Goal: Information Seeking & Learning: Learn about a topic

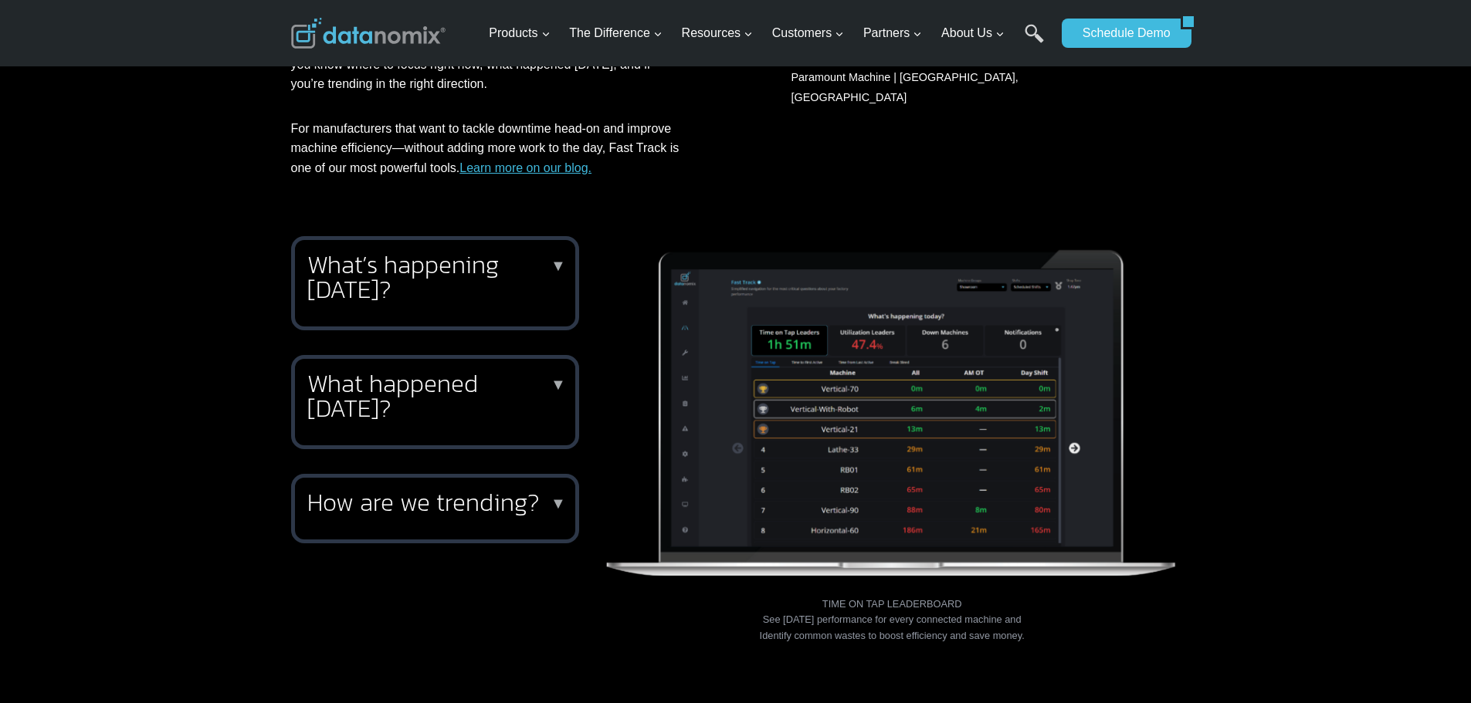
scroll to position [463, 0]
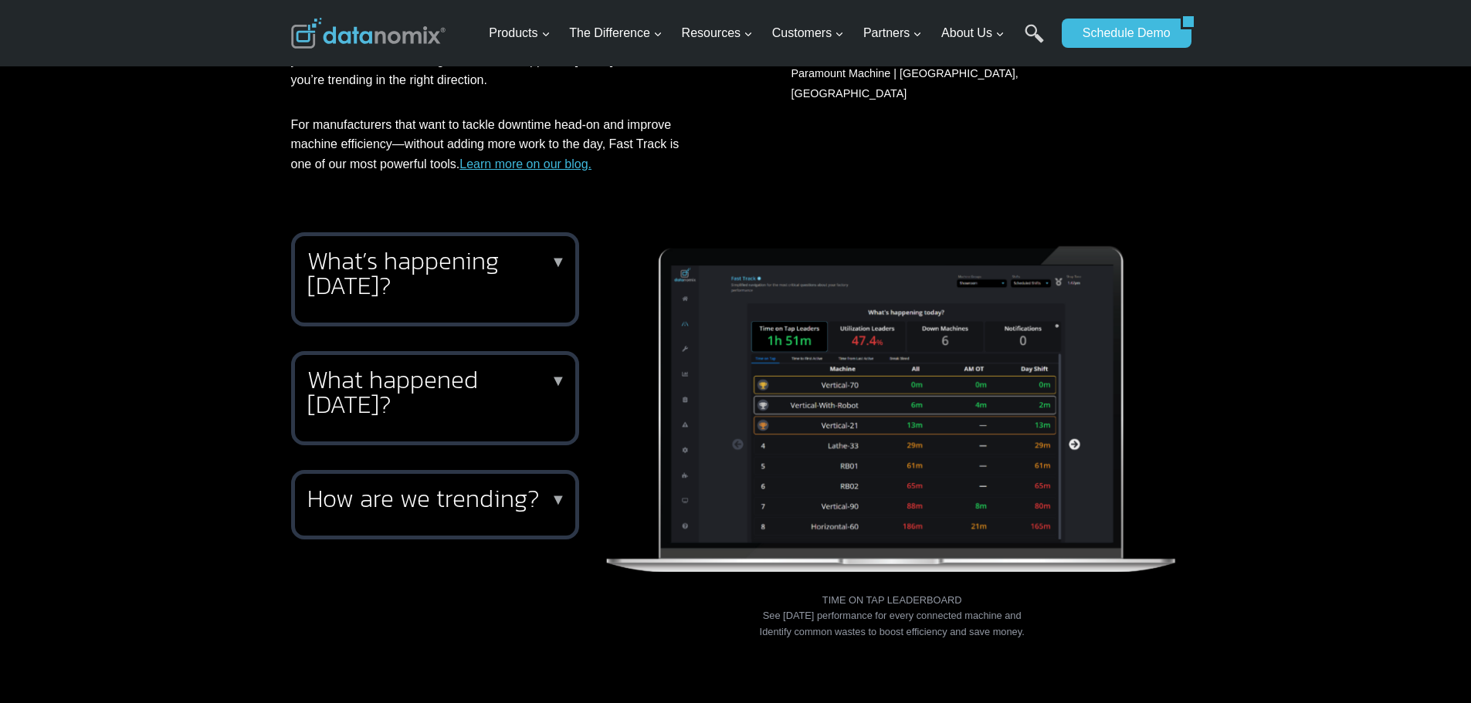
click at [504, 276] on h2 "What’s happening today?" at bounding box center [431, 273] width 249 height 49
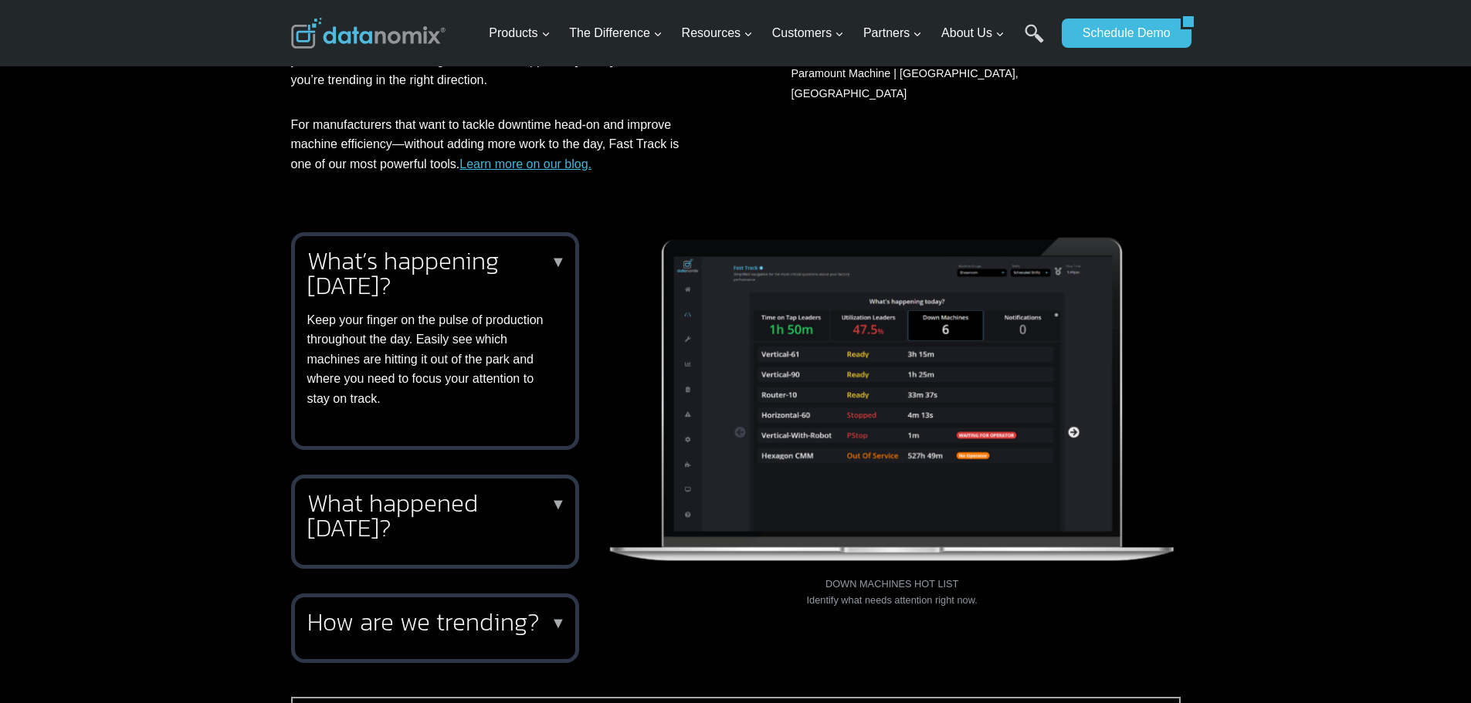
click at [450, 519] on h2 "What happened yesterday?" at bounding box center [431, 515] width 249 height 49
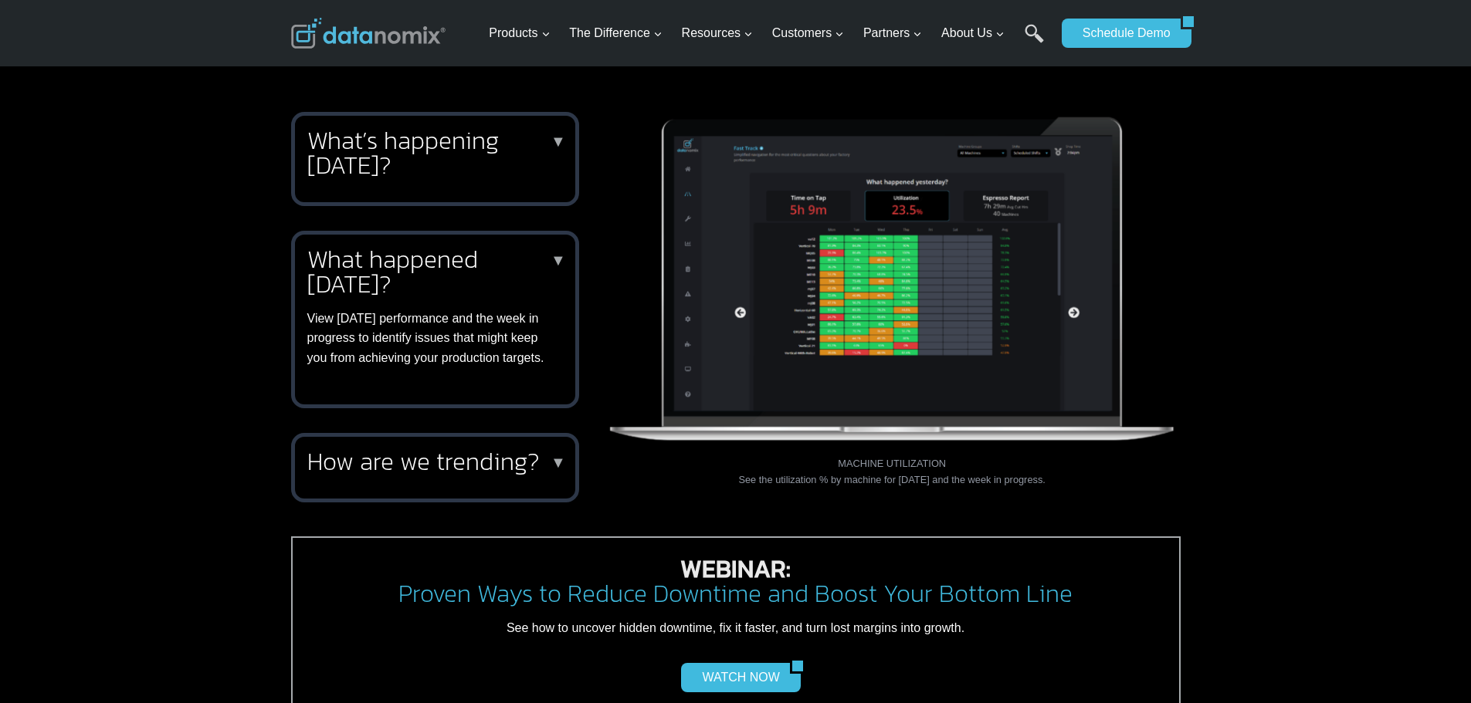
scroll to position [618, 0]
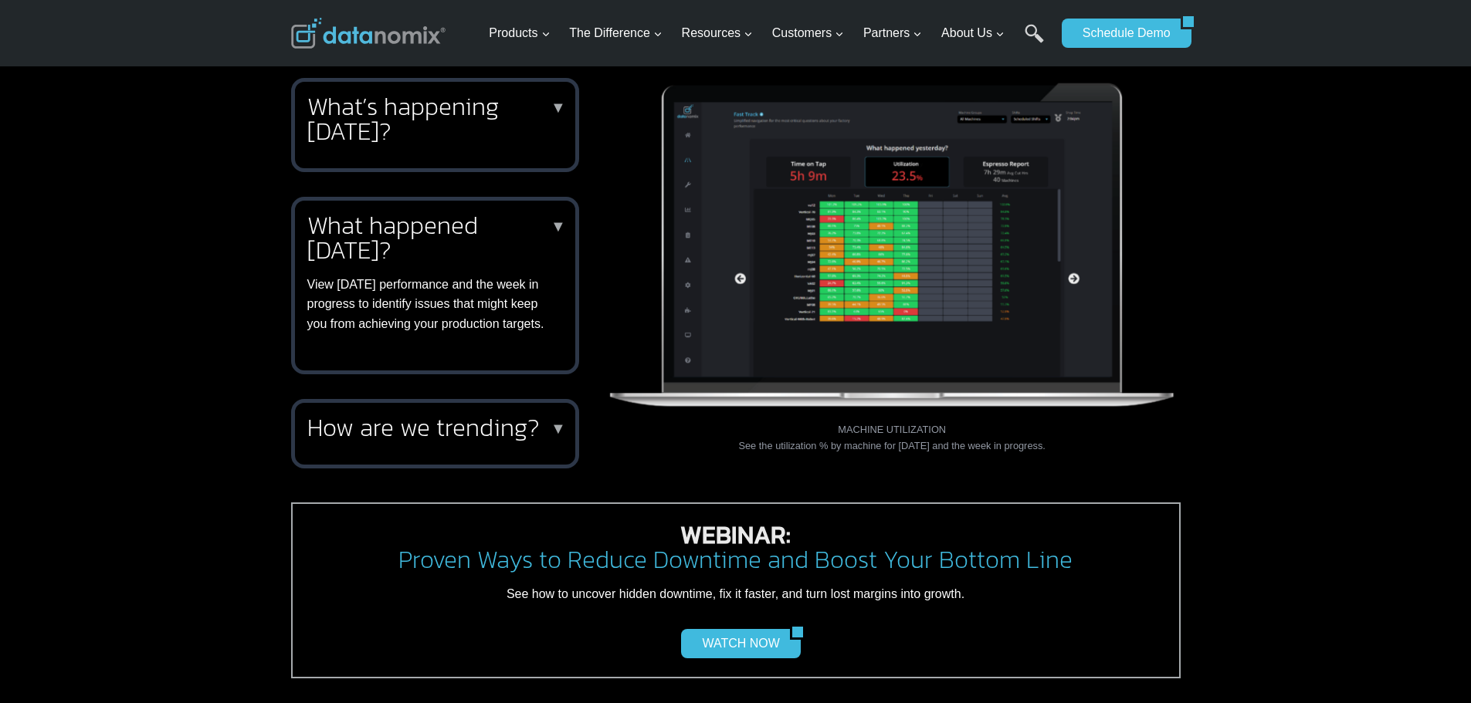
click at [455, 438] on h2 "How are we trending?" at bounding box center [431, 427] width 249 height 25
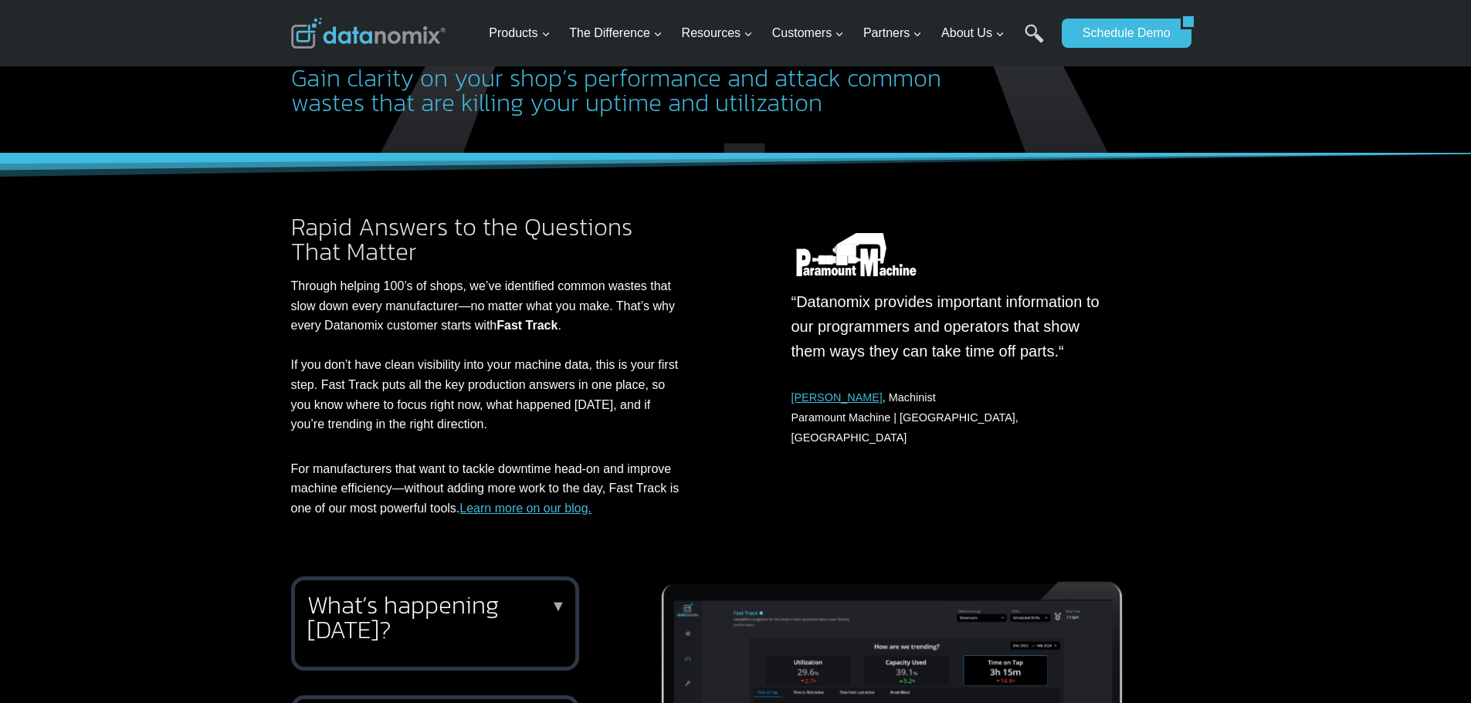
scroll to position [0, 0]
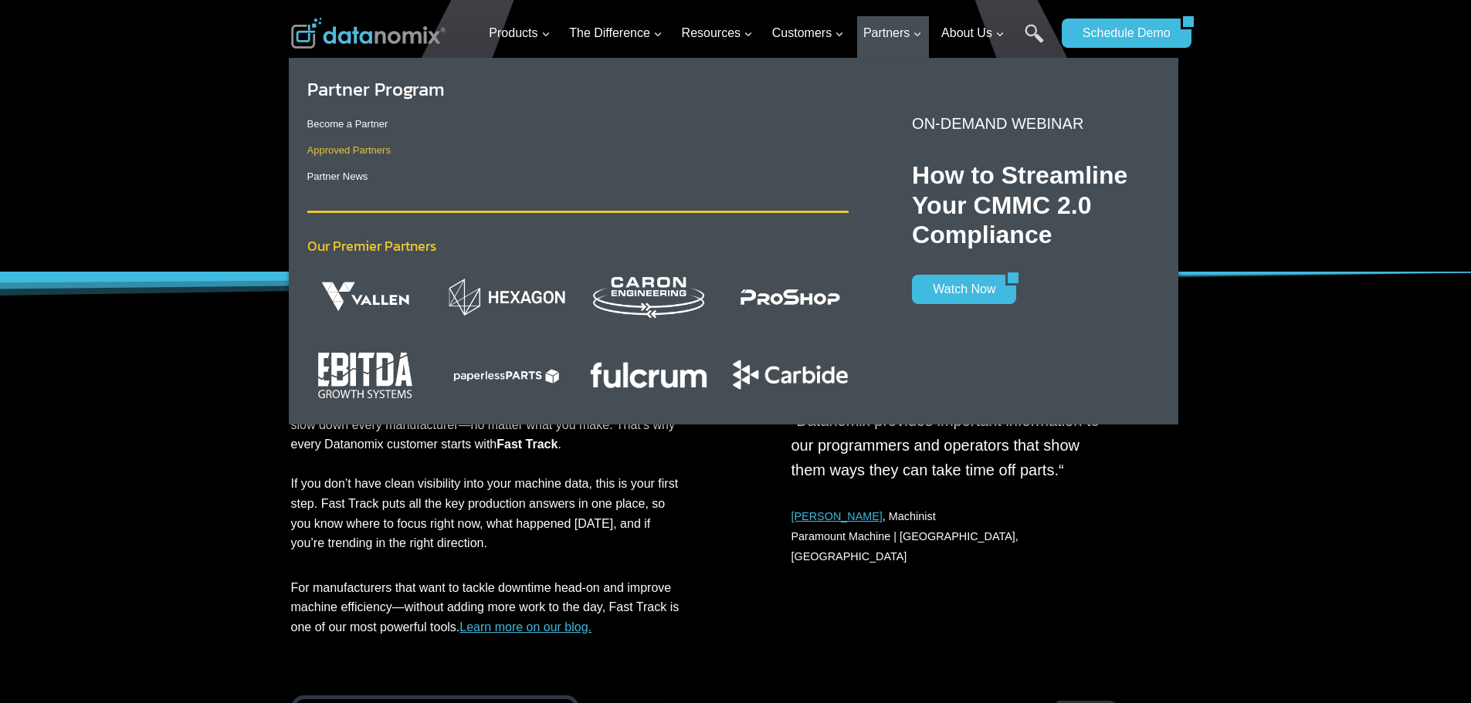
click at [345, 152] on link "Approved Partners" at bounding box center [348, 150] width 83 height 12
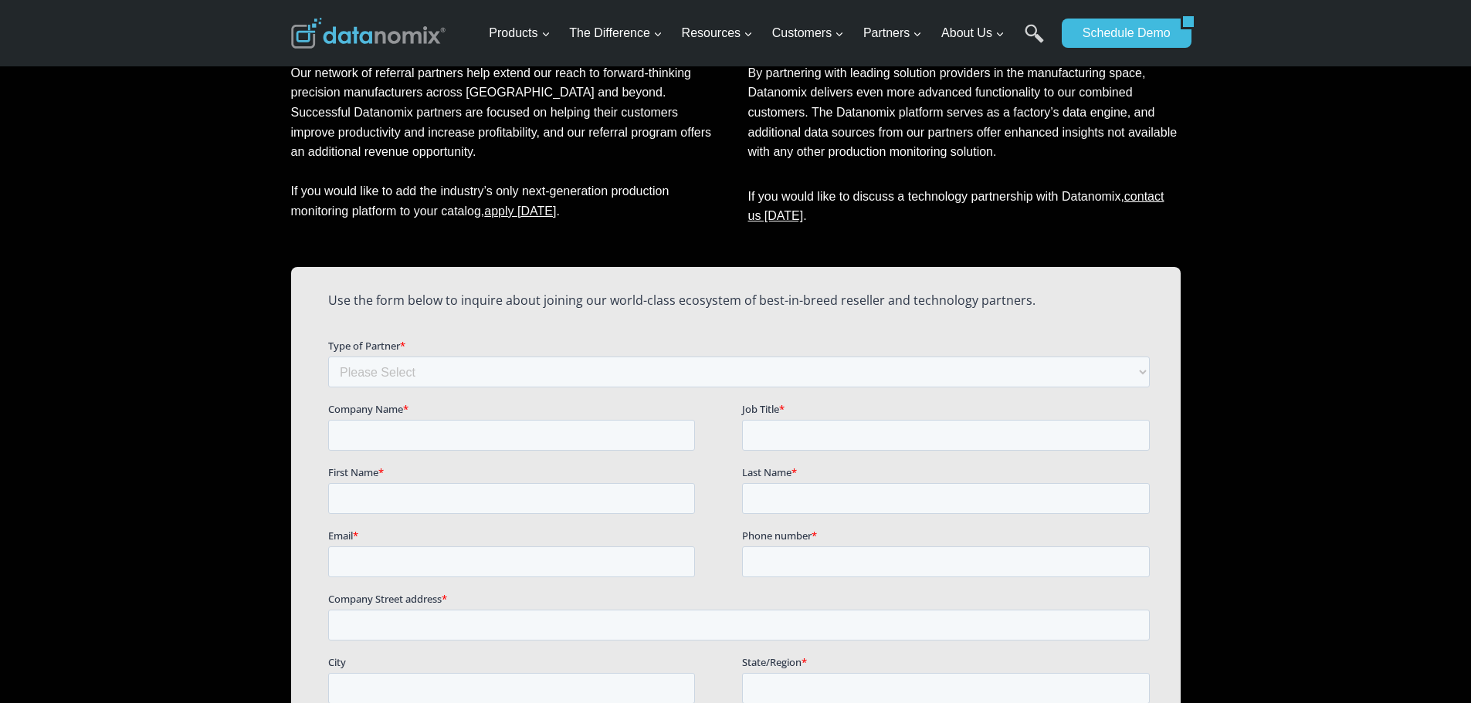
scroll to position [983, 0]
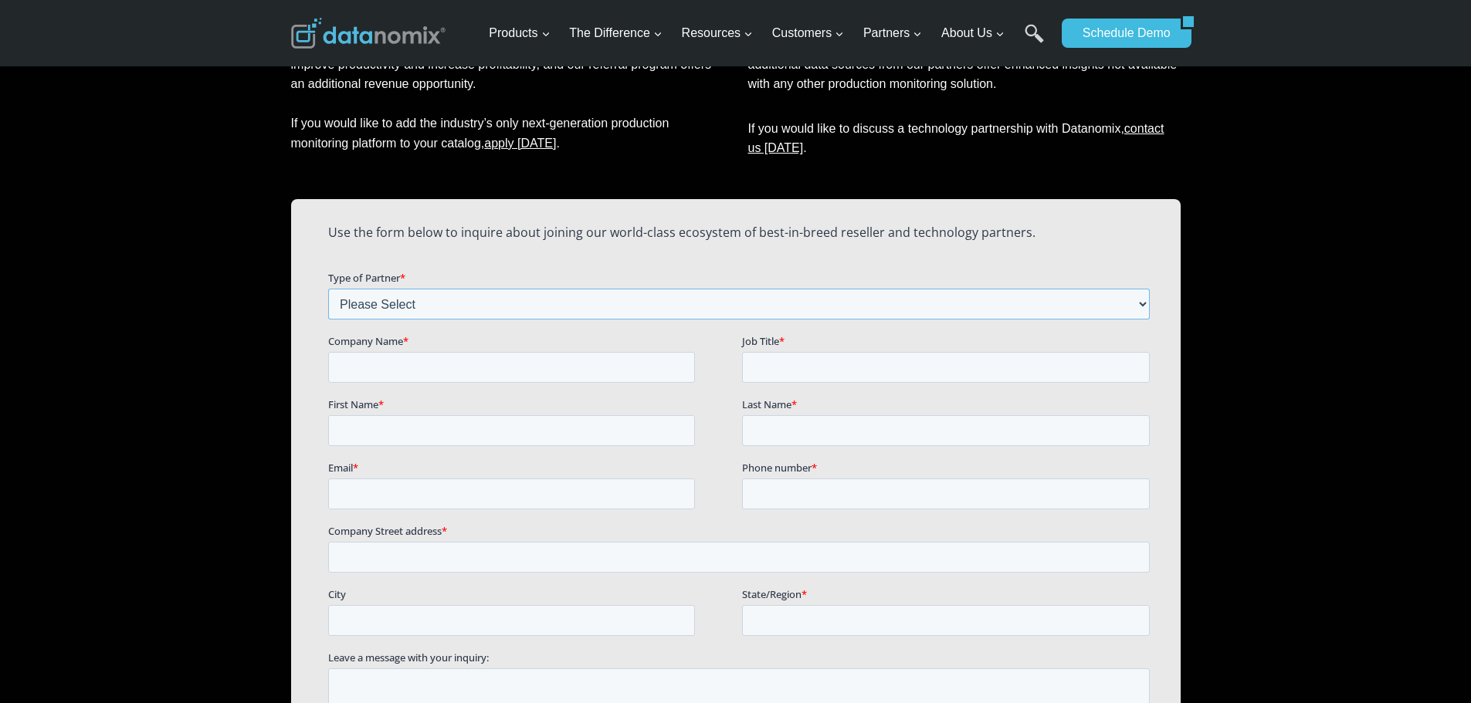
click at [1139, 297] on select "Please Select Technology Partner Referral Partner" at bounding box center [737, 303] width 821 height 31
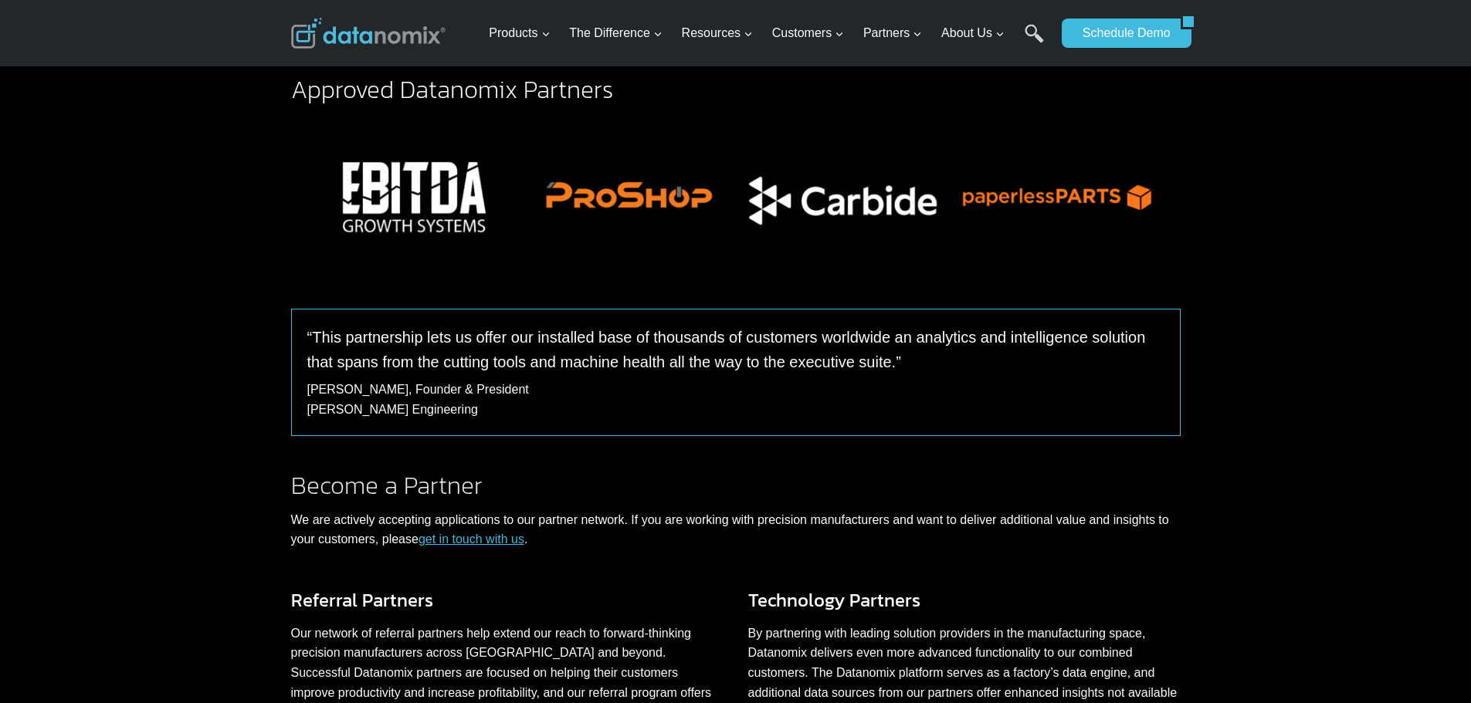
scroll to position [134, 0]
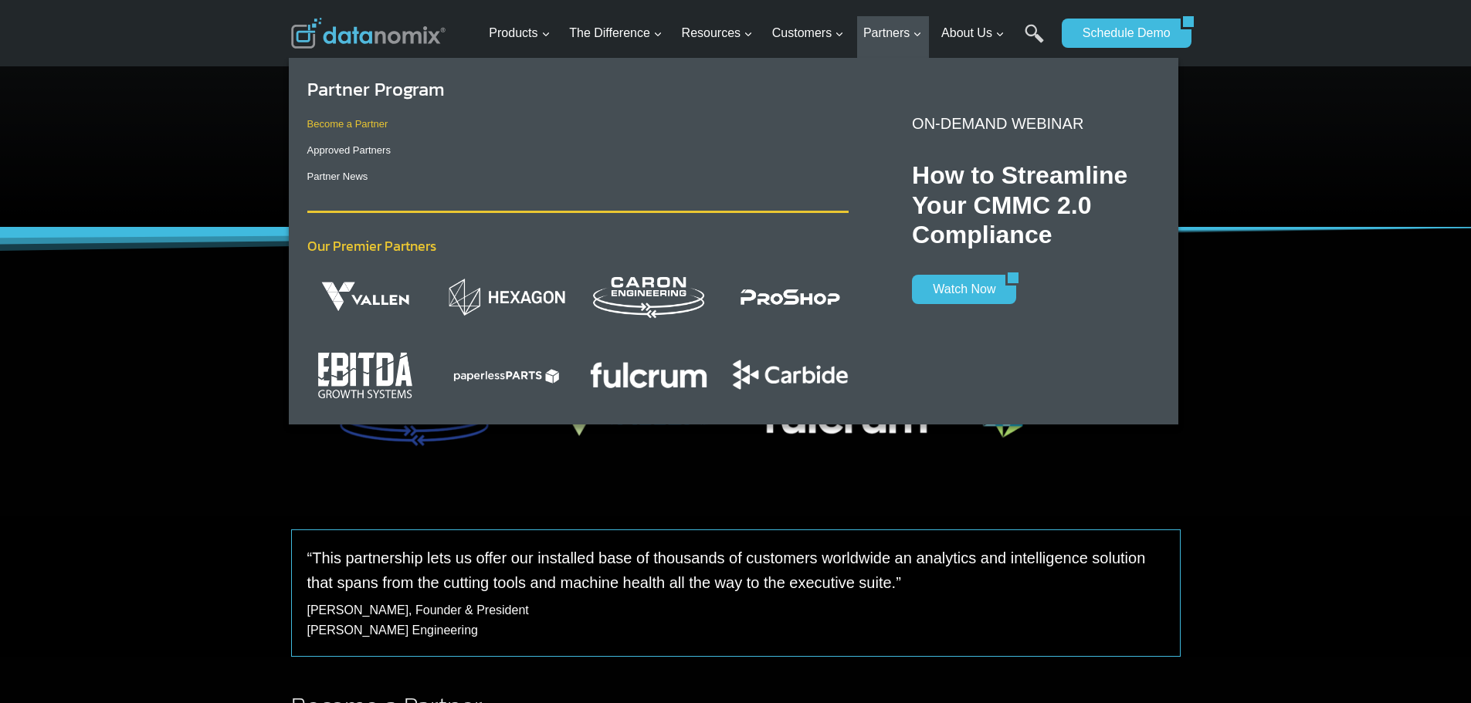
click at [349, 122] on link "Become a Partner" at bounding box center [347, 124] width 81 height 12
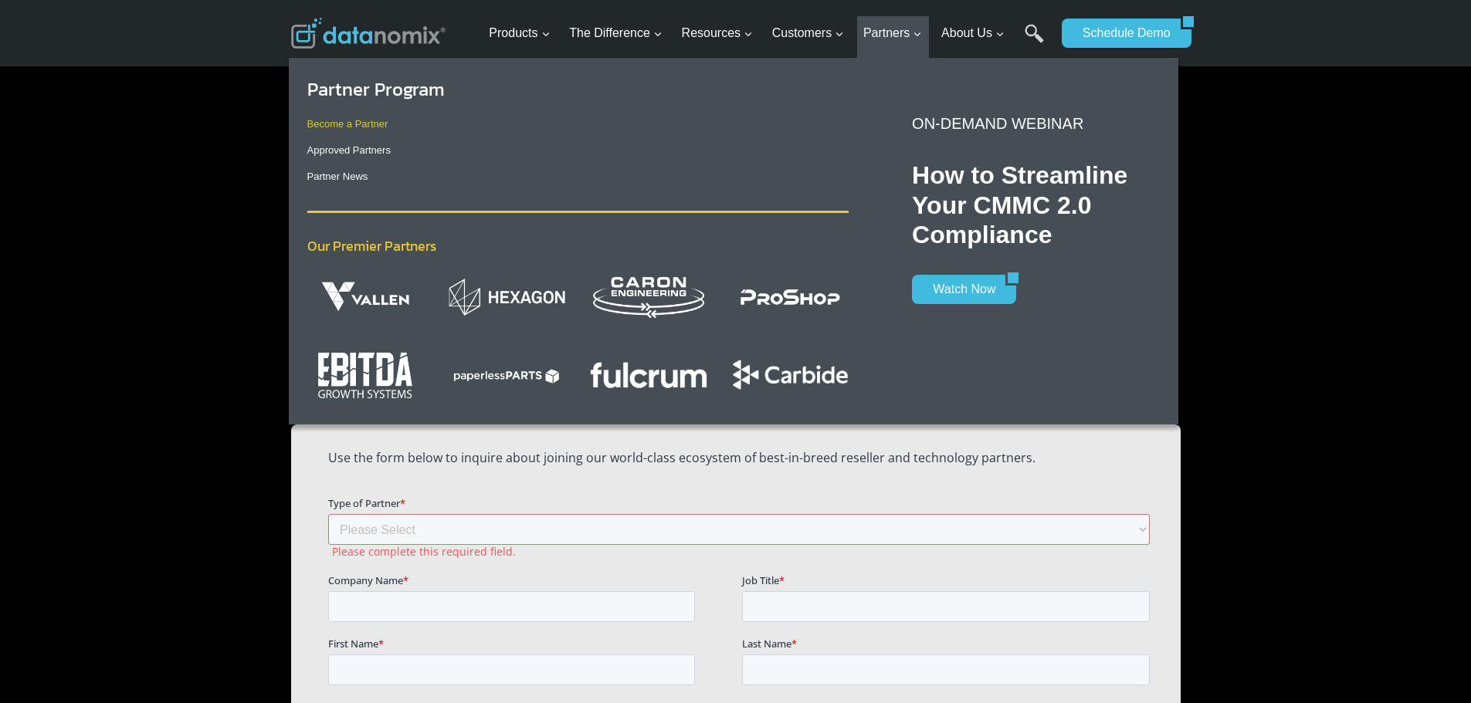
scroll to position [760, 0]
click at [348, 148] on link "Approved Partners" at bounding box center [348, 150] width 83 height 12
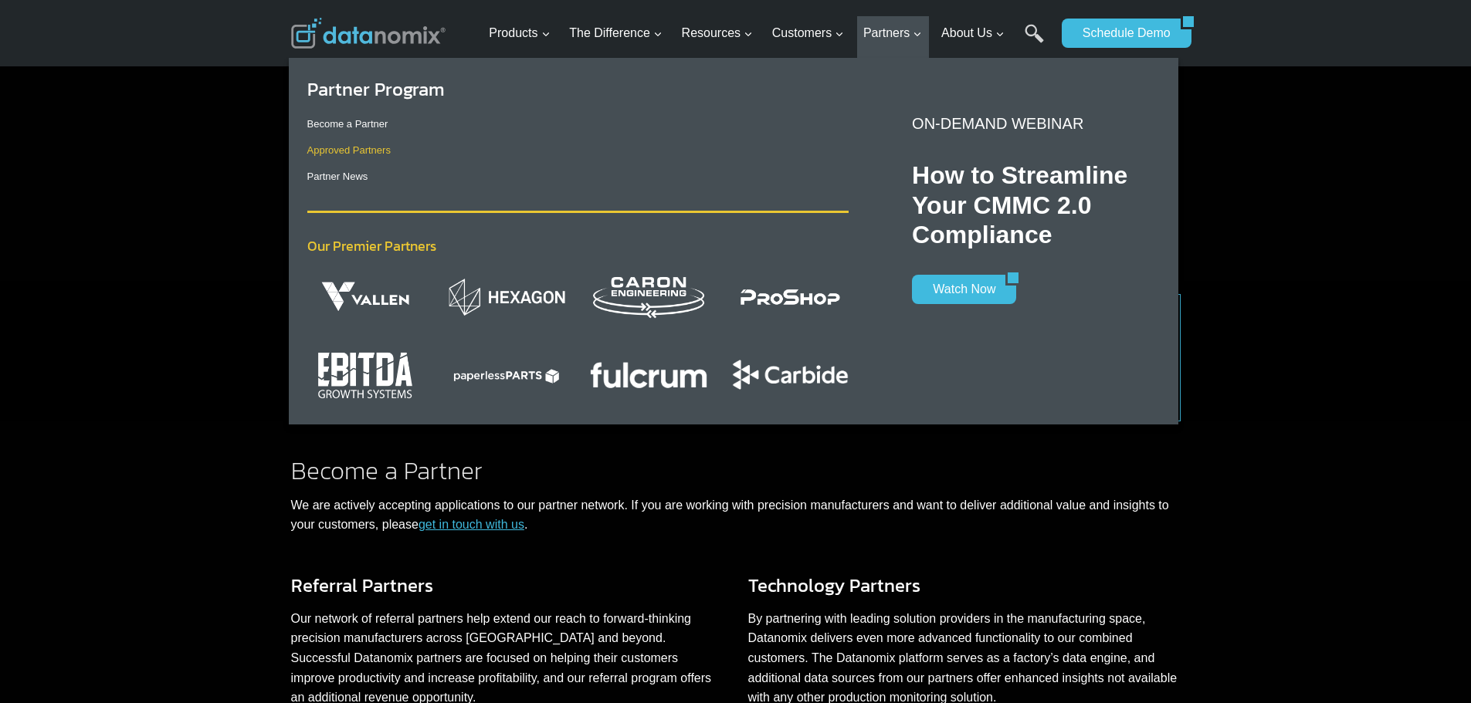
scroll to position [365, 0]
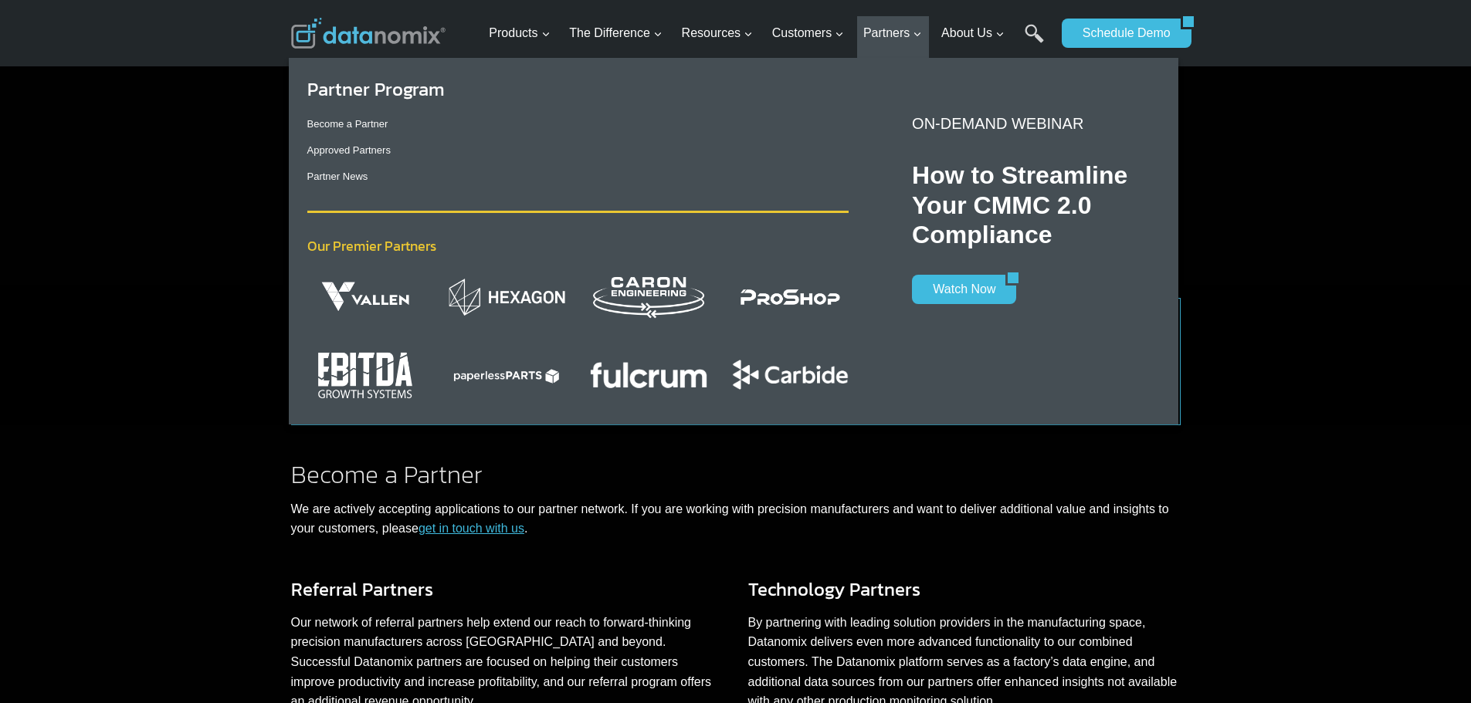
click at [768, 295] on img "Primary Navigation" at bounding box center [790, 297] width 117 height 39
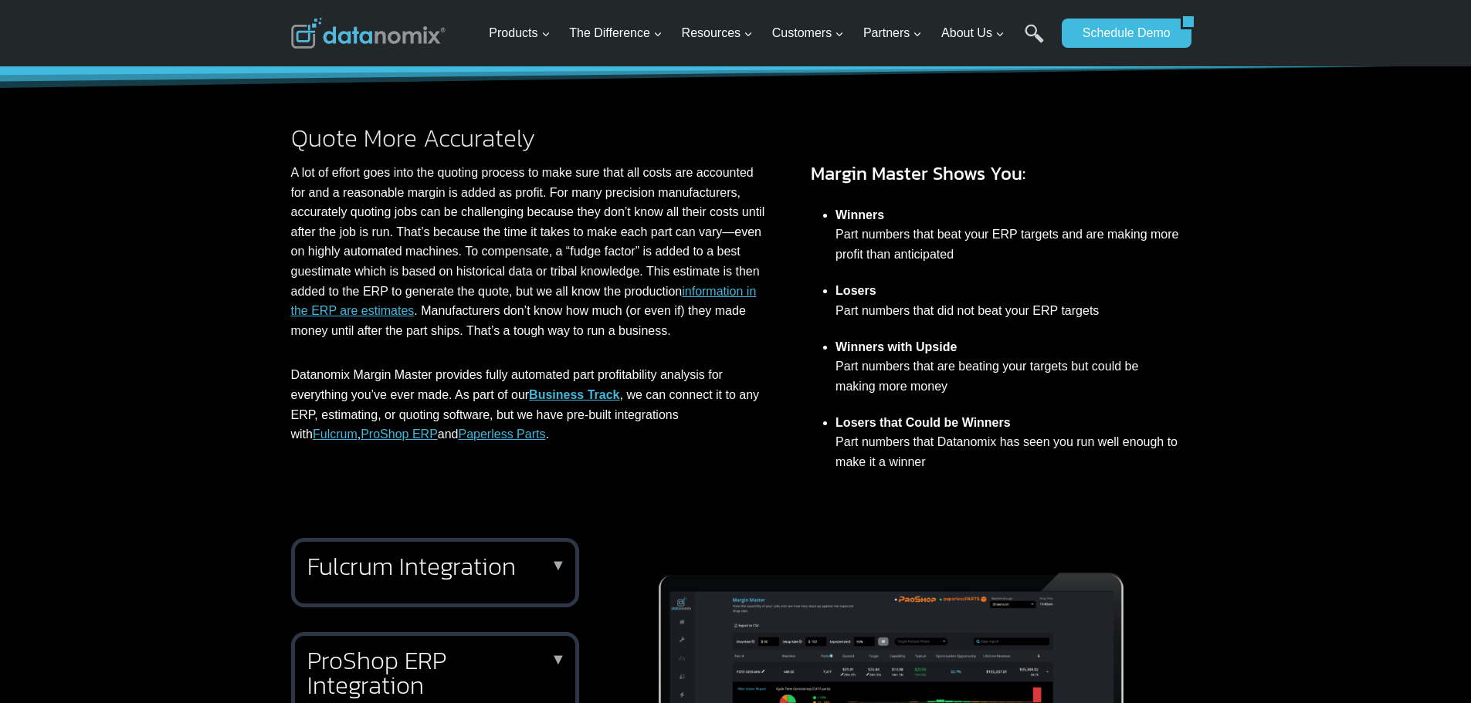
scroll to position [232, 0]
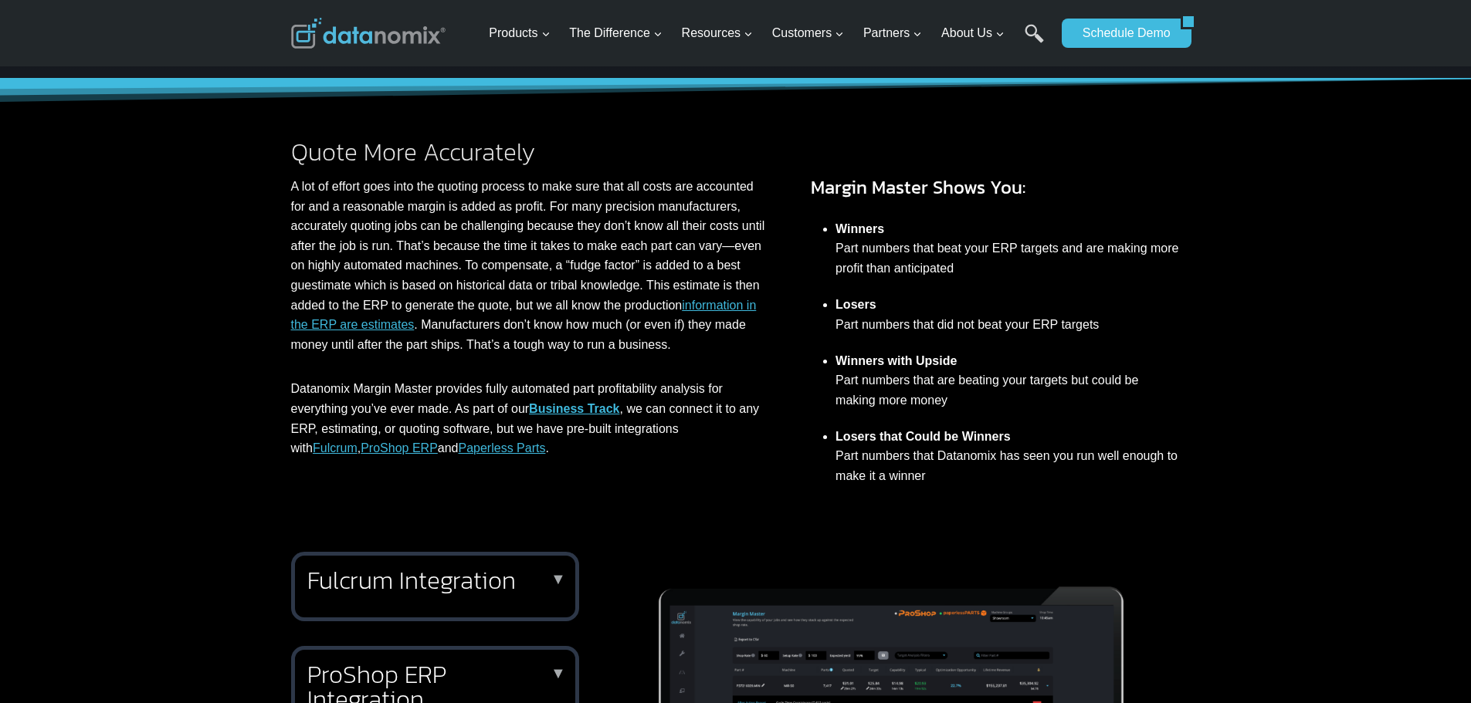
click at [741, 304] on link "information in the ERP are estimates" at bounding box center [523, 315] width 465 height 33
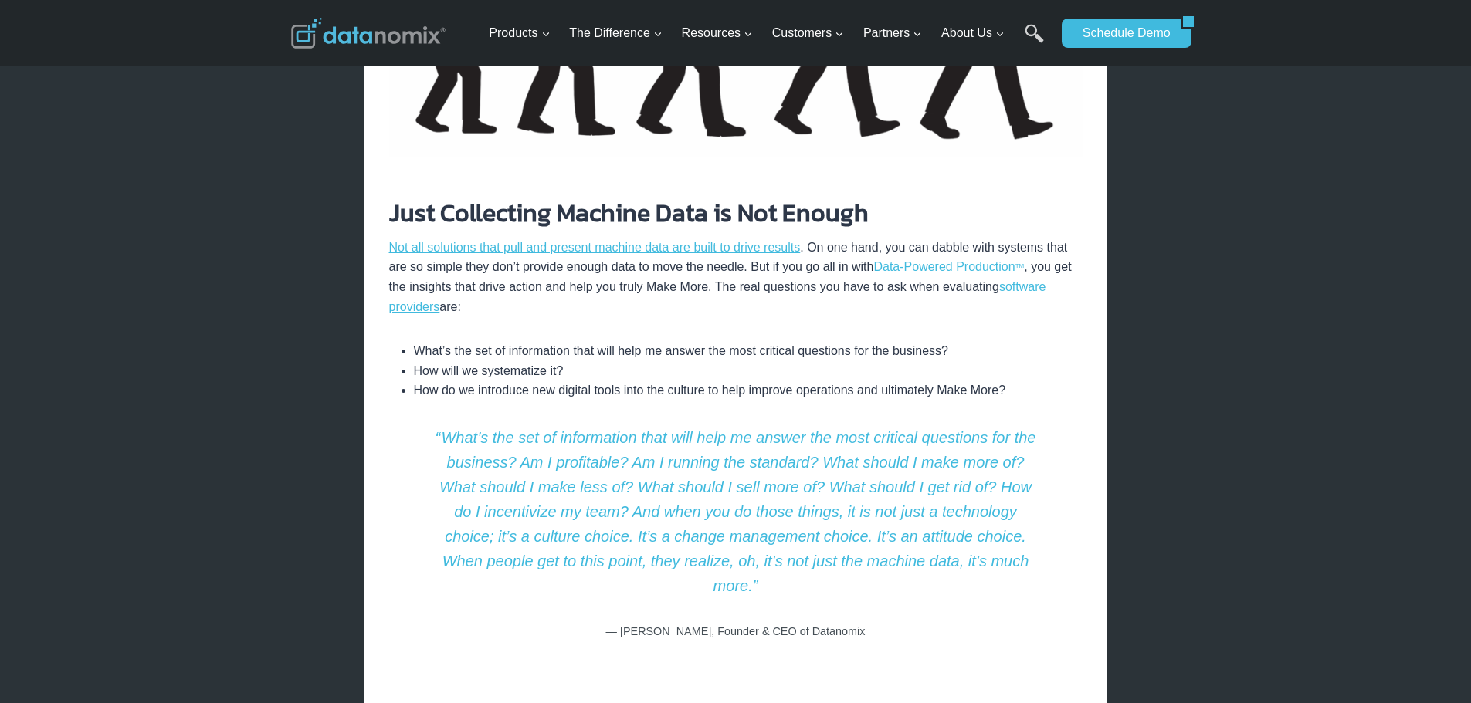
scroll to position [2239, 0]
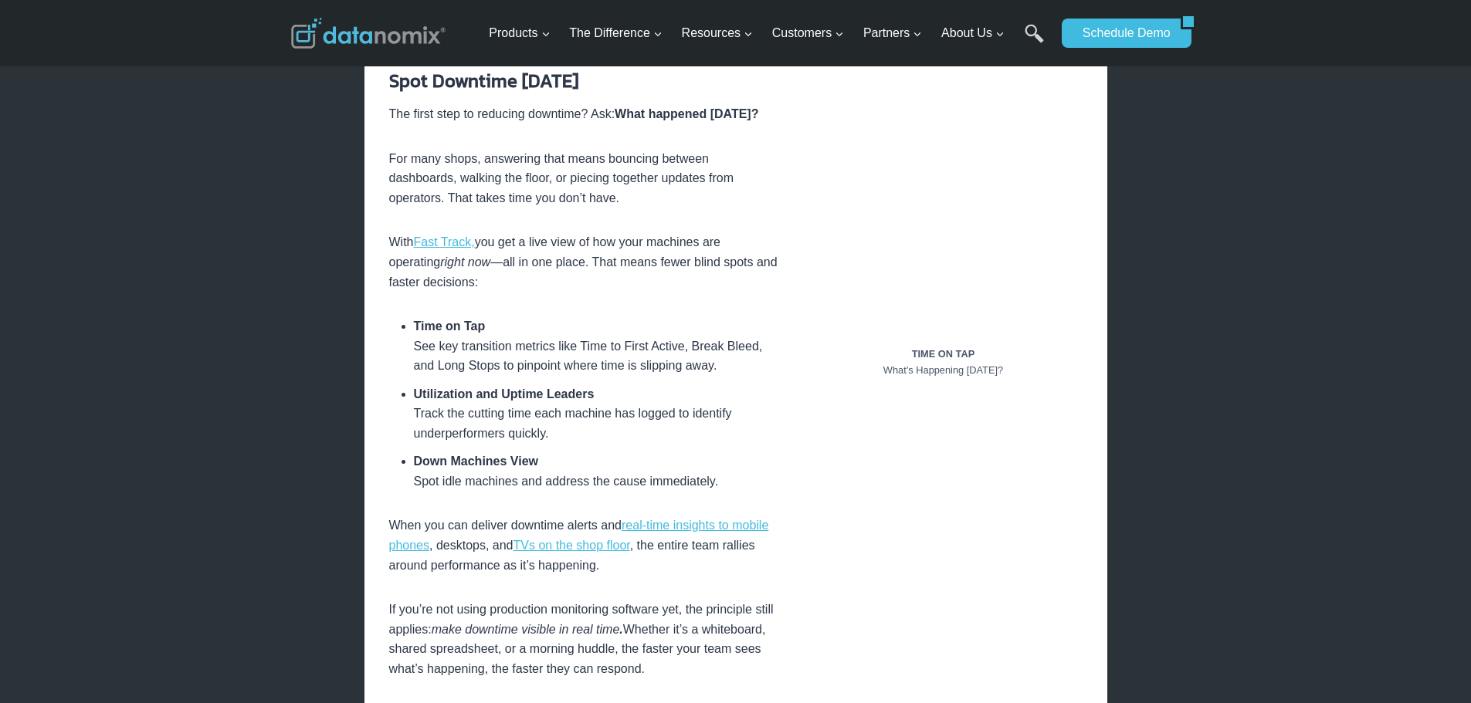
scroll to position [772, 0]
